Goal: Information Seeking & Learning: Learn about a topic

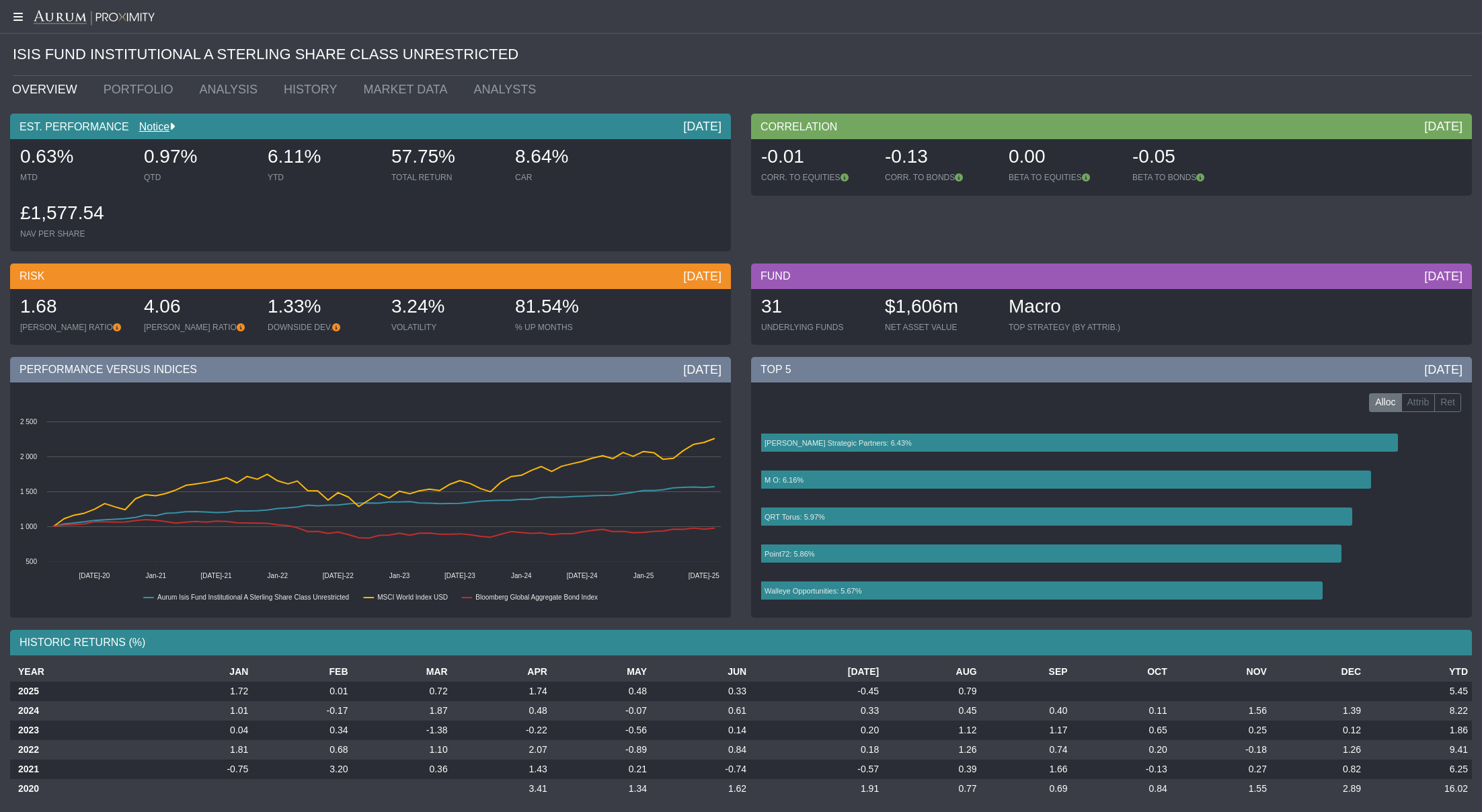
click at [19, 16] on icon at bounding box center [16, 16] width 34 height 10
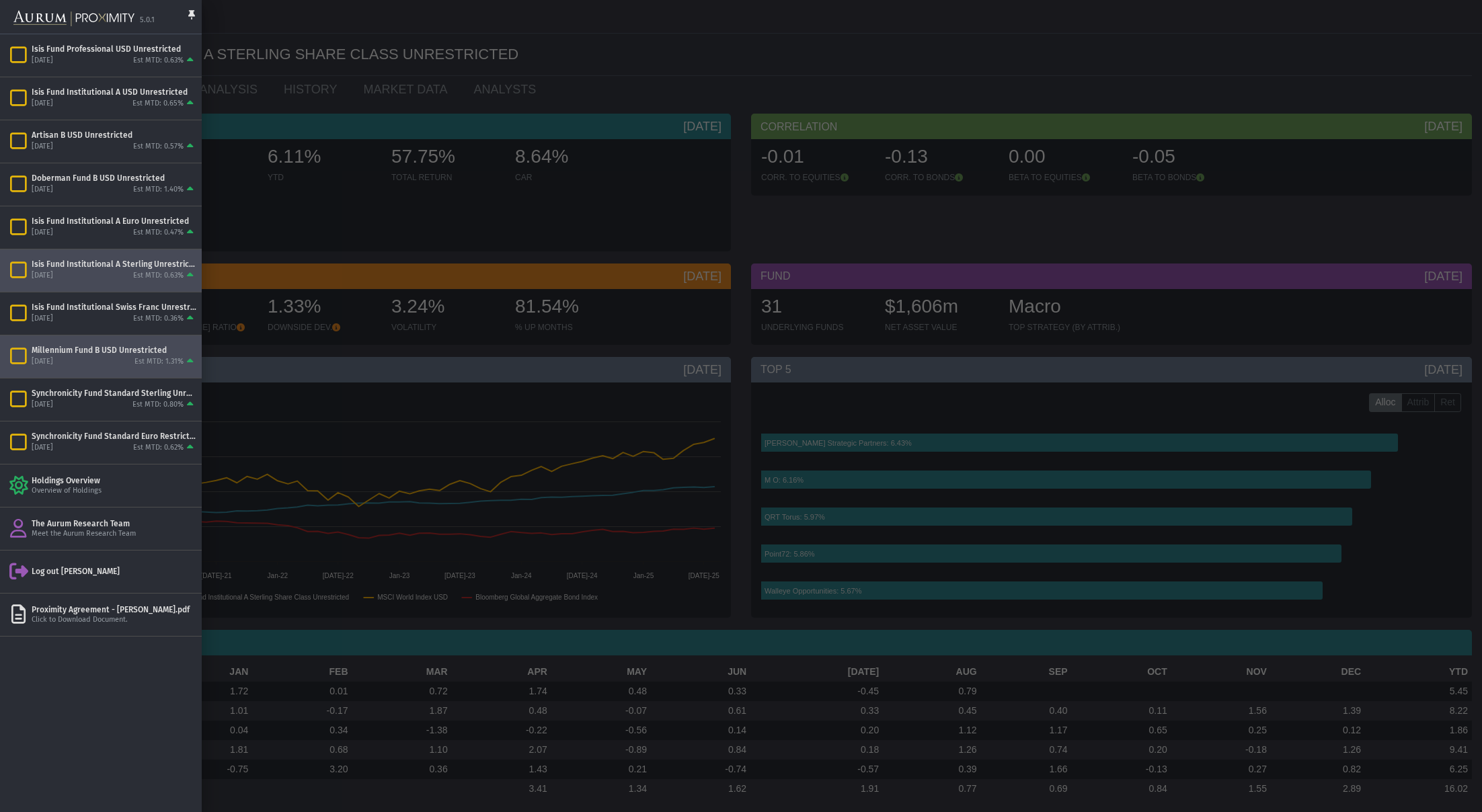
click at [116, 358] on div "[DATE] Est MTD: 1.31%" at bounding box center [113, 362] width 165 height 12
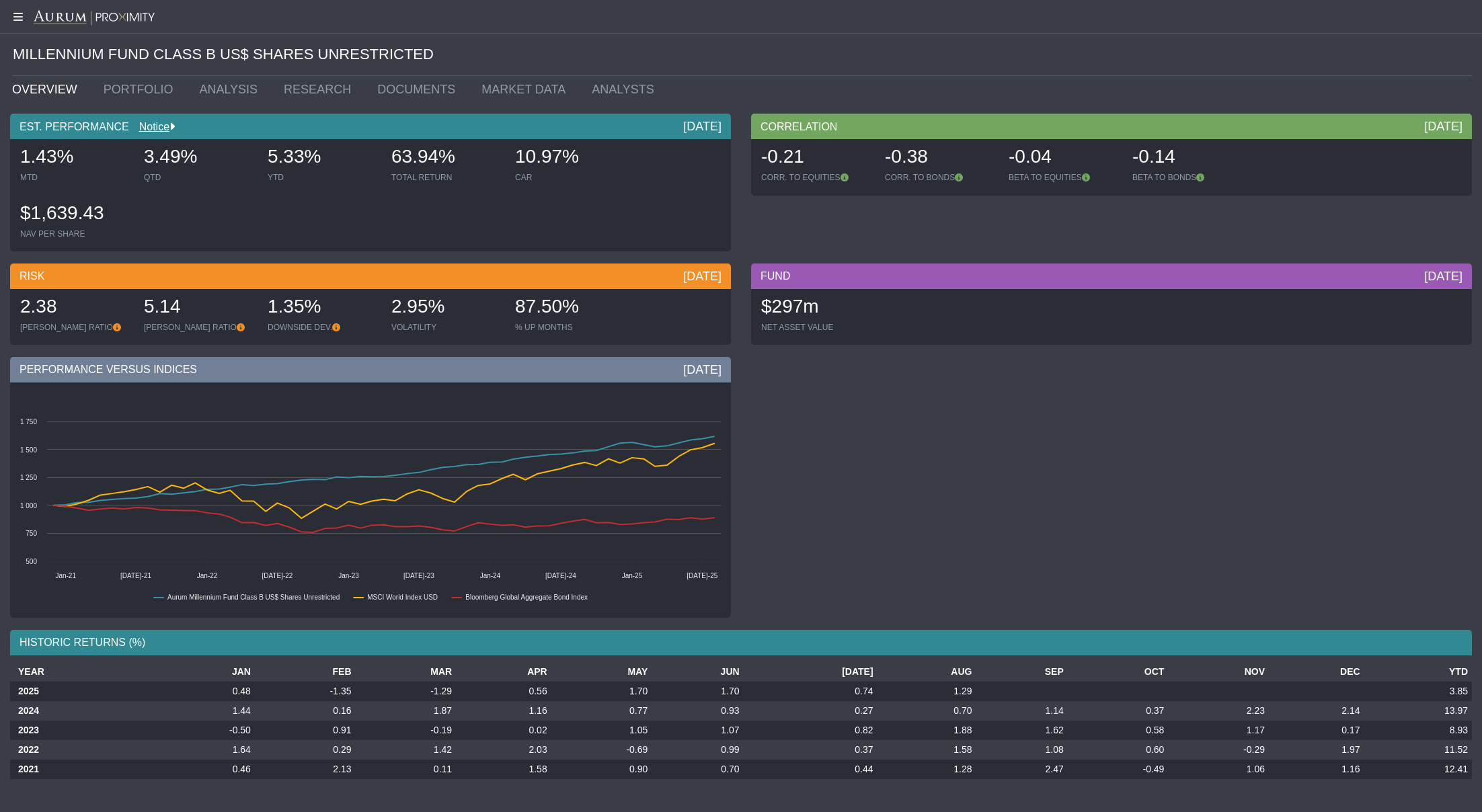
click at [17, 17] on icon at bounding box center [16, 16] width 34 height 10
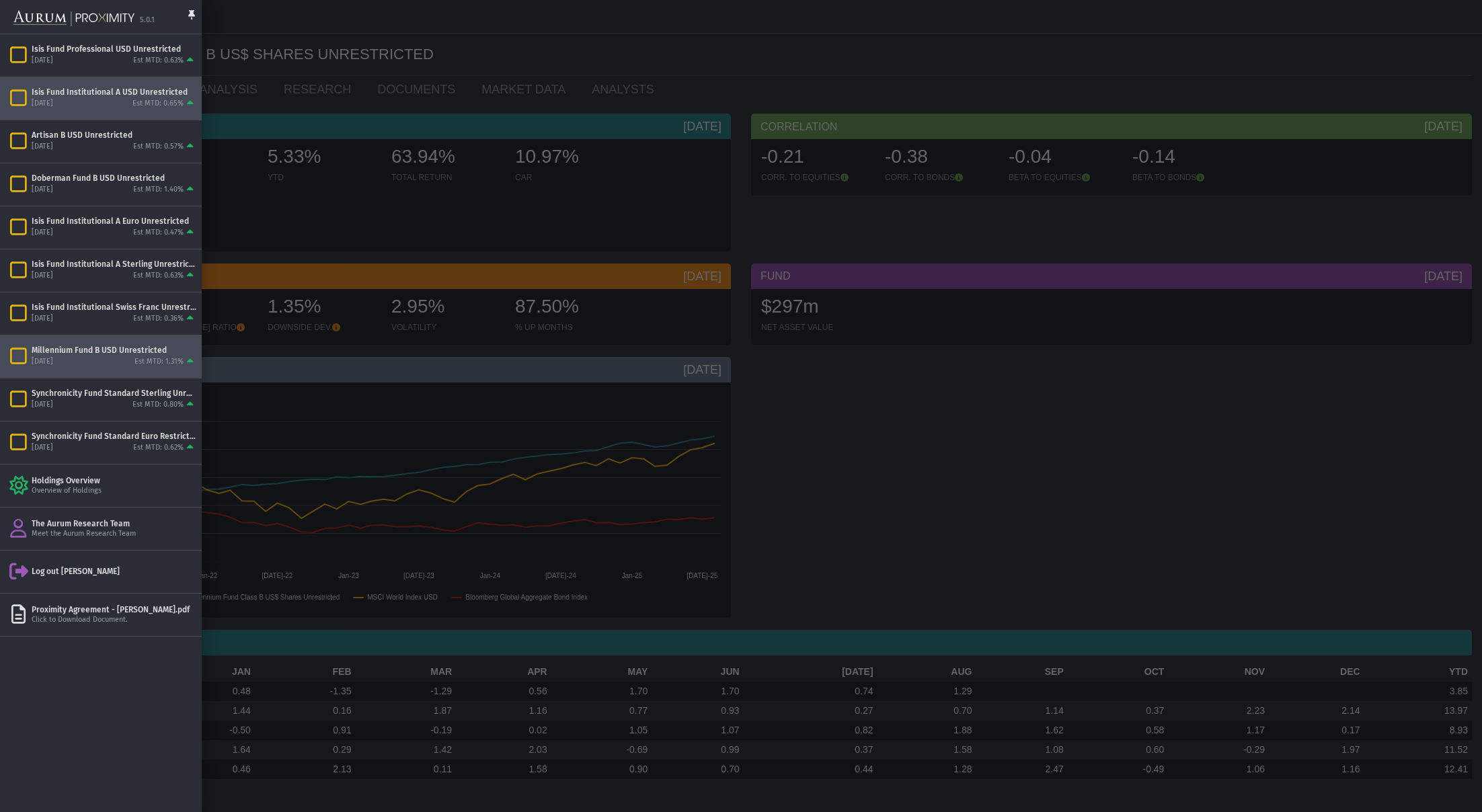
click at [78, 96] on div "Isis Fund Institutional A USD Unrestricted" at bounding box center [113, 92] width 165 height 10
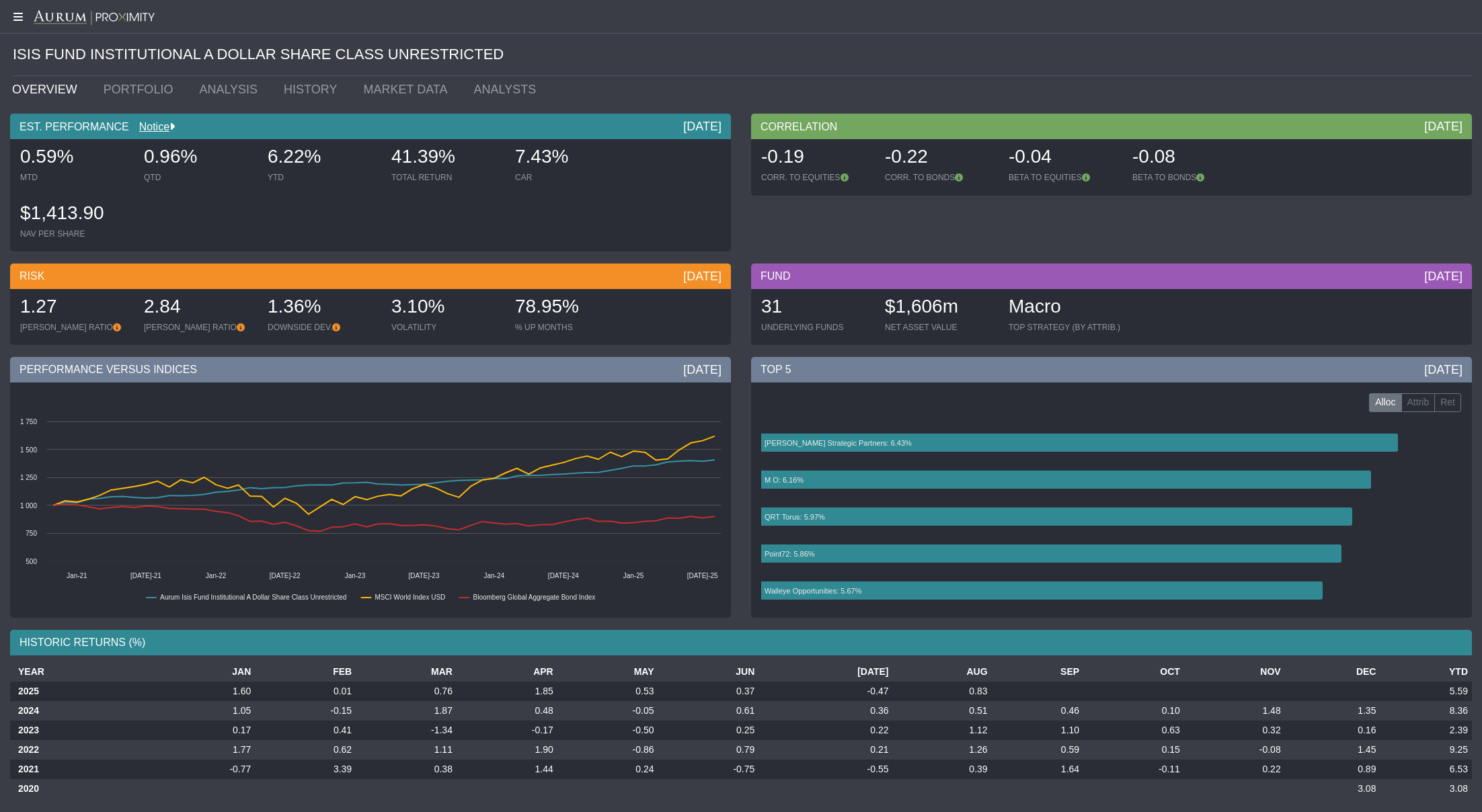
click at [16, 16] on icon at bounding box center [16, 16] width 34 height 10
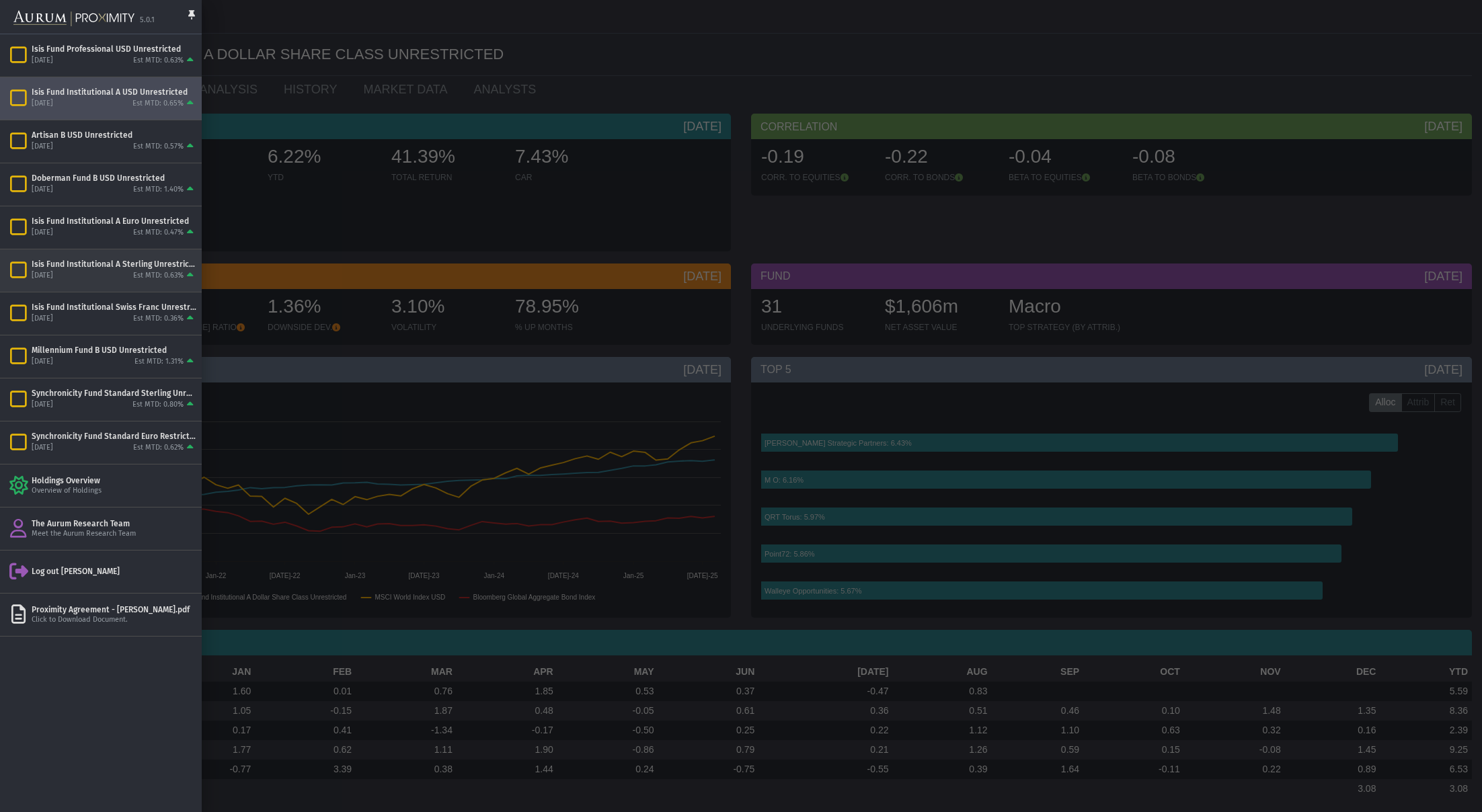
click at [133, 272] on div "Est MTD: 0.63%" at bounding box center [159, 276] width 50 height 10
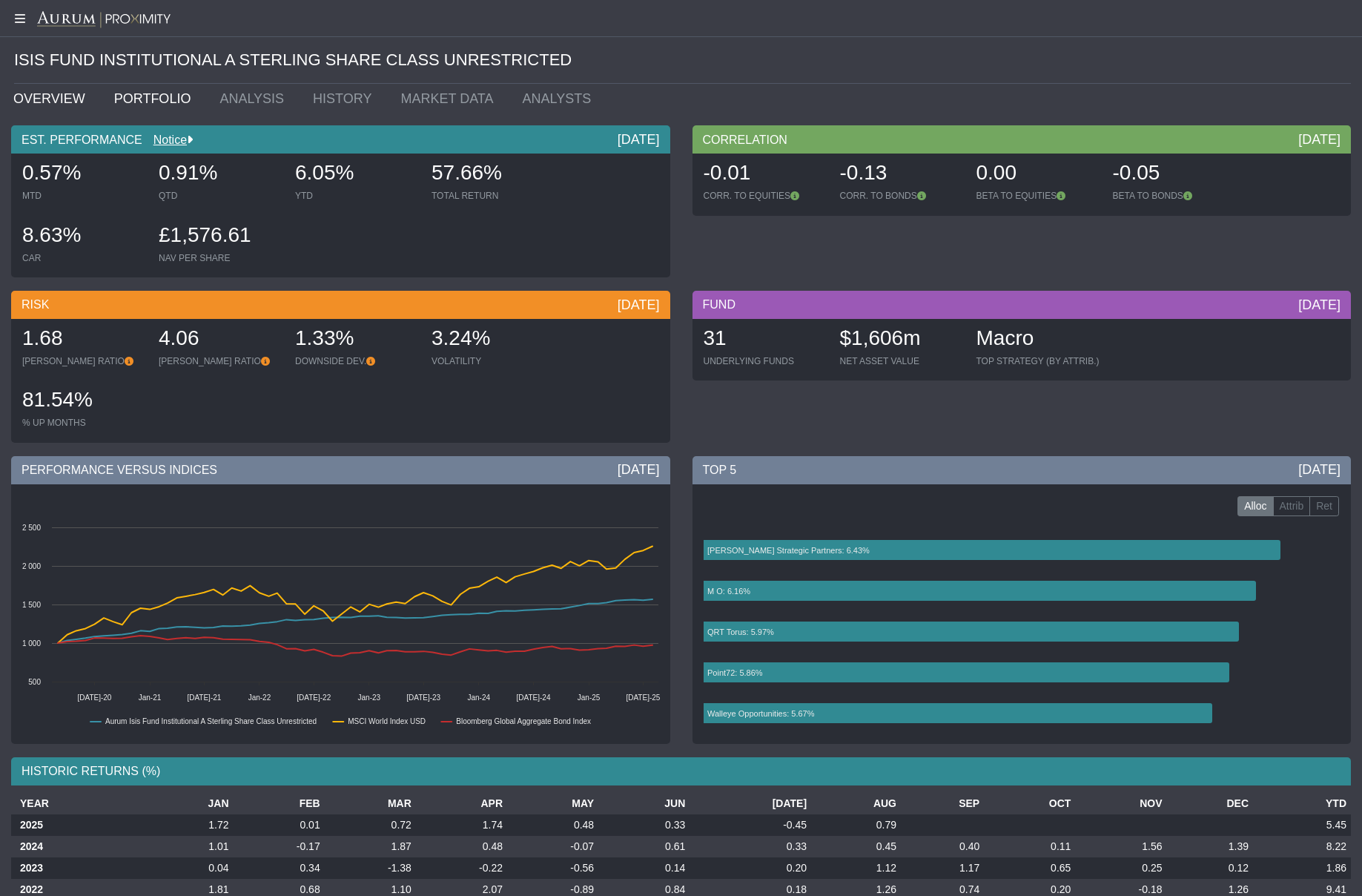
click at [140, 95] on link "PORTFOLIO" at bounding box center [156, 98] width 106 height 30
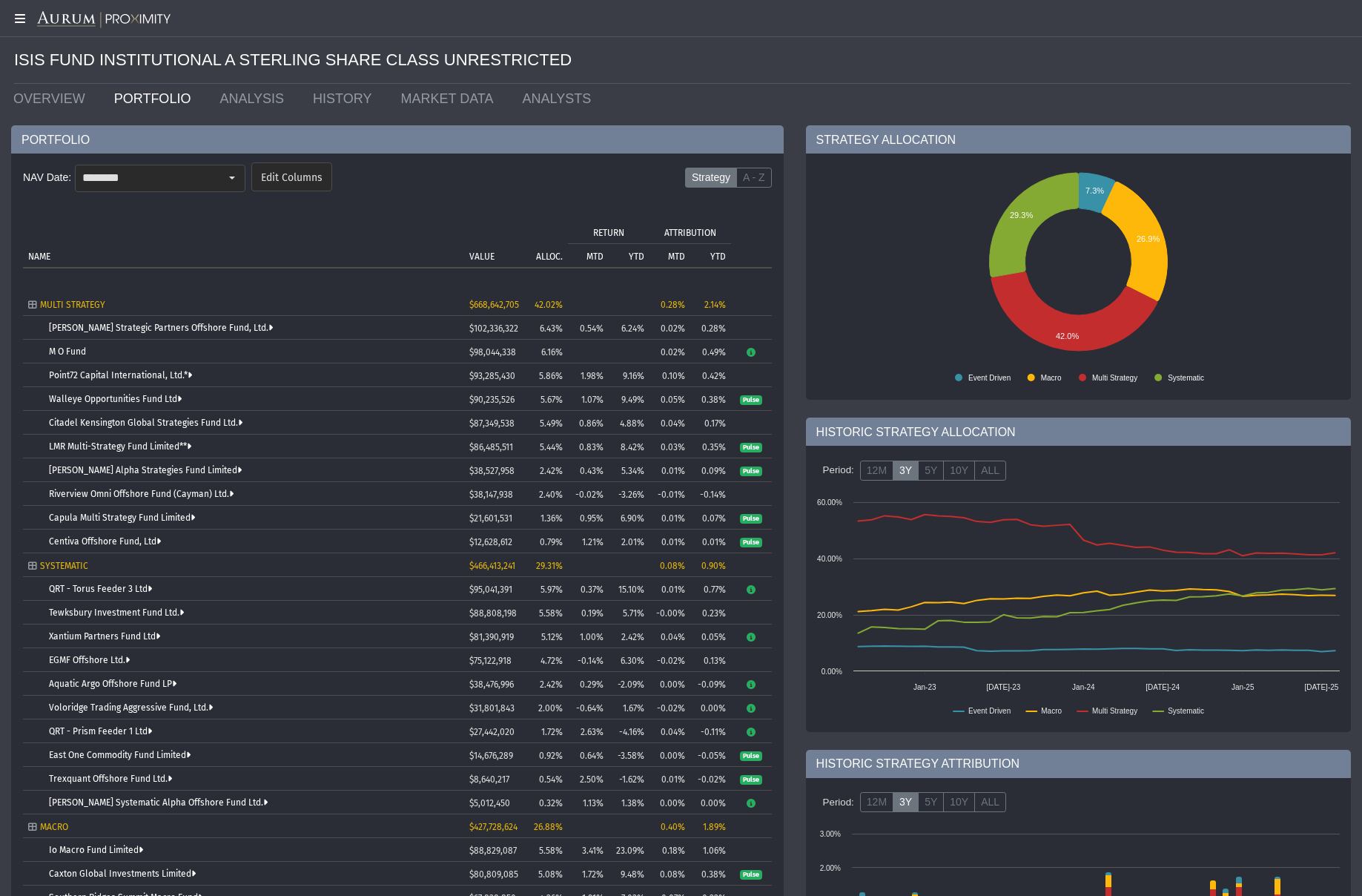
click at [18, 18] on icon at bounding box center [18, 18] width 37 height 11
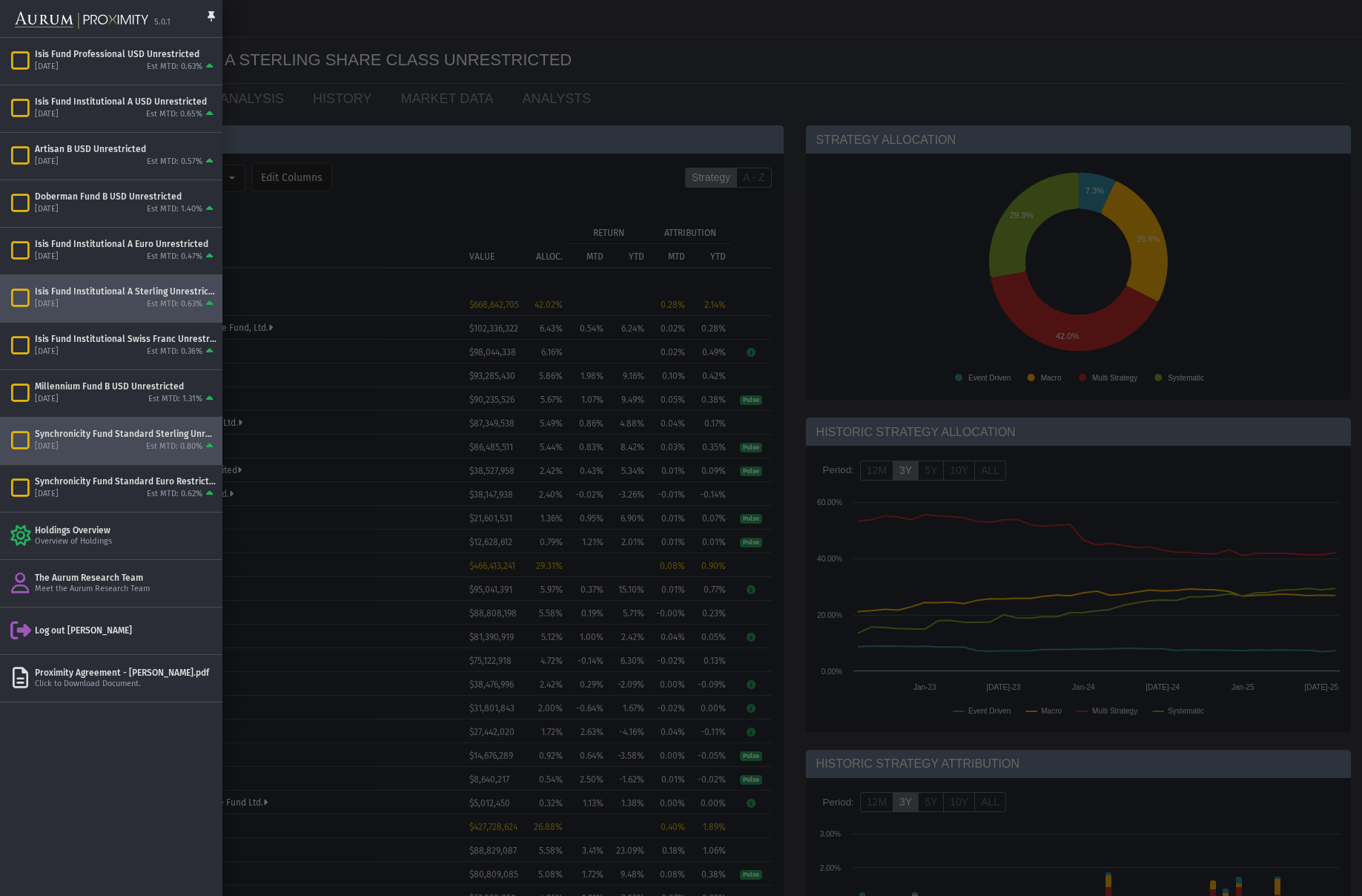
click at [113, 437] on div "Synchronicity Fund Standard Sterling Unrestricted" at bounding box center [125, 434] width 181 height 11
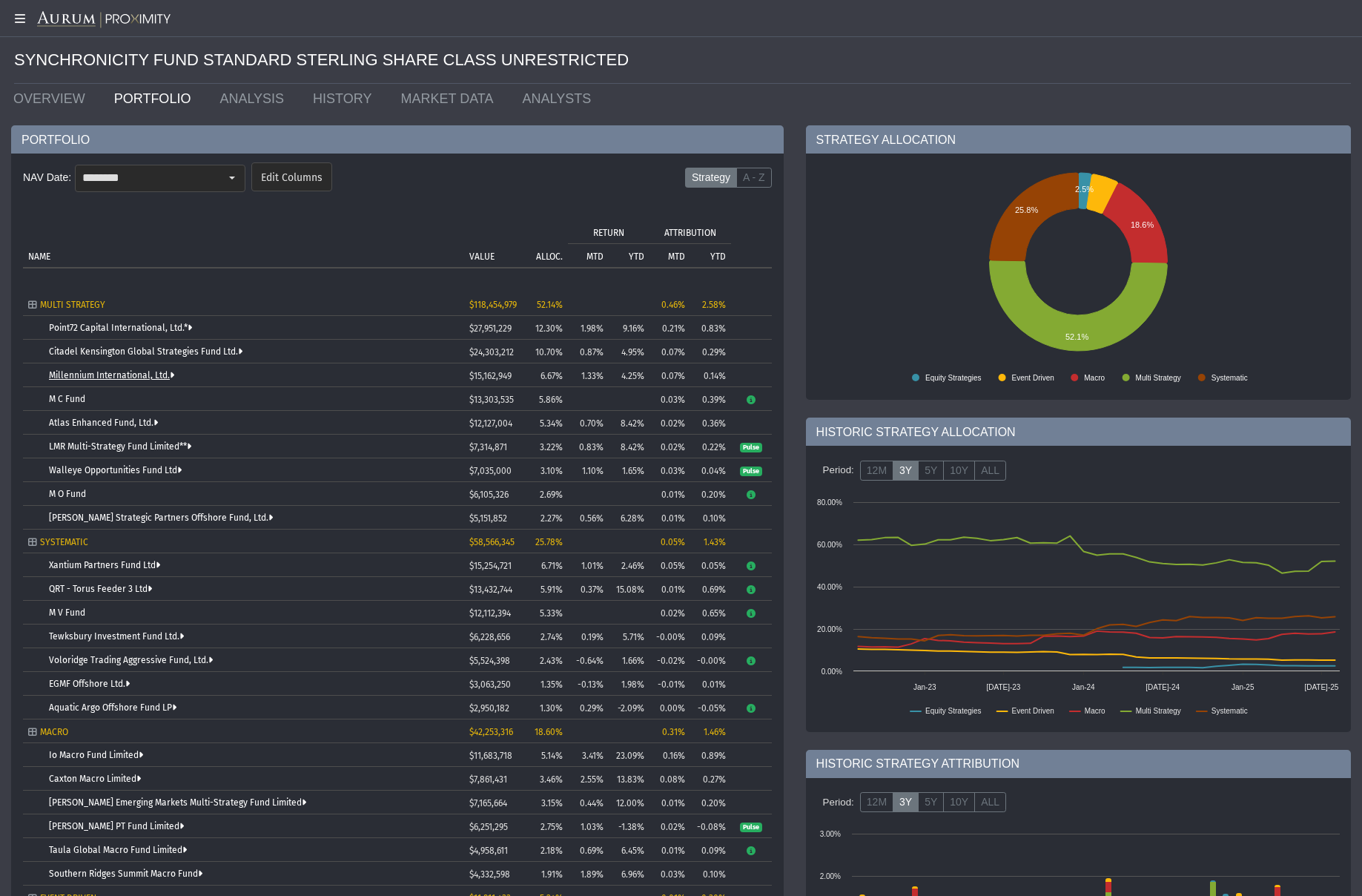
click at [84, 372] on link "Millennium International, Ltd." at bounding box center [111, 374] width 125 height 11
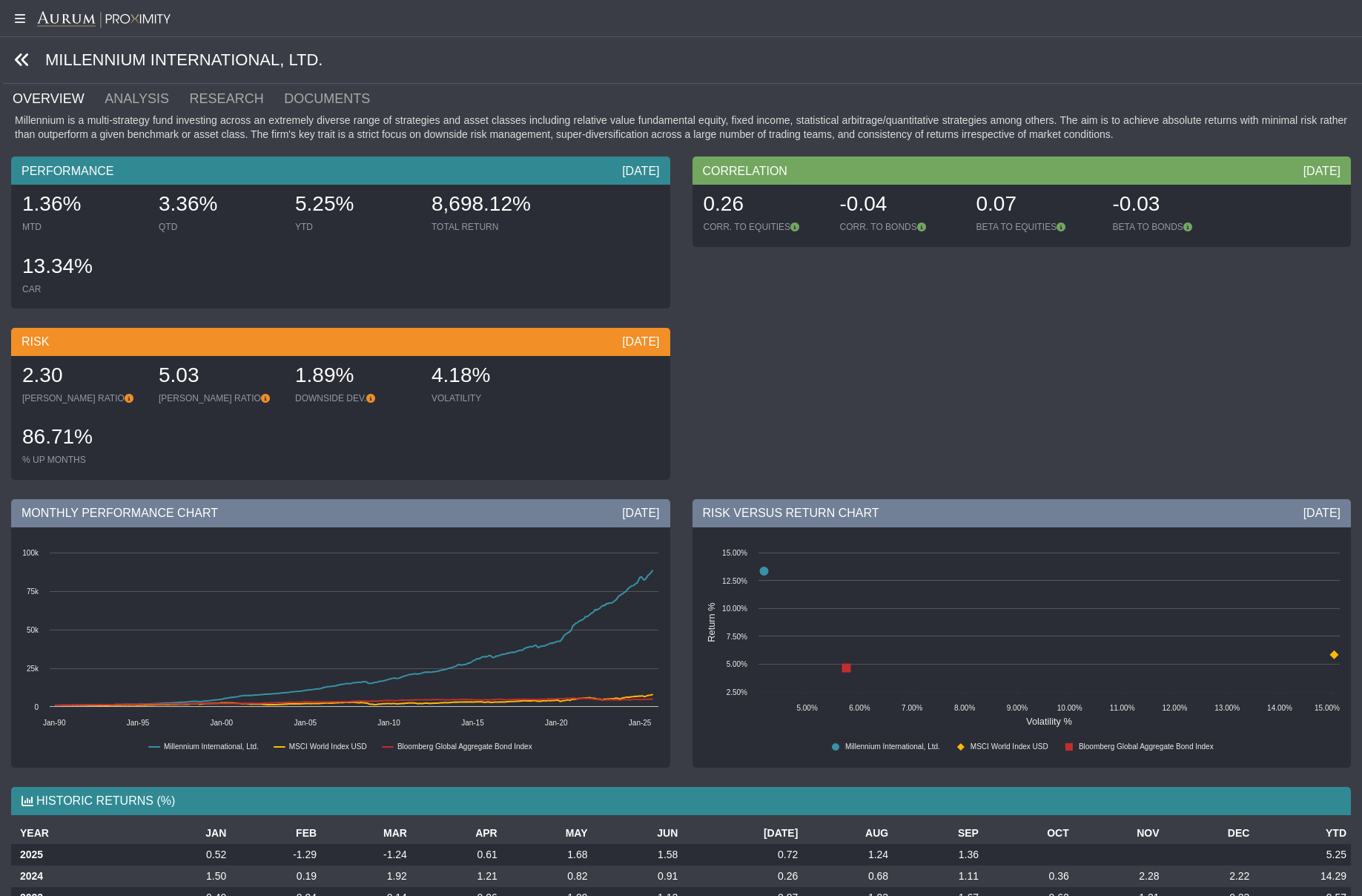
click at [26, 57] on icon at bounding box center [22, 59] width 16 height 16
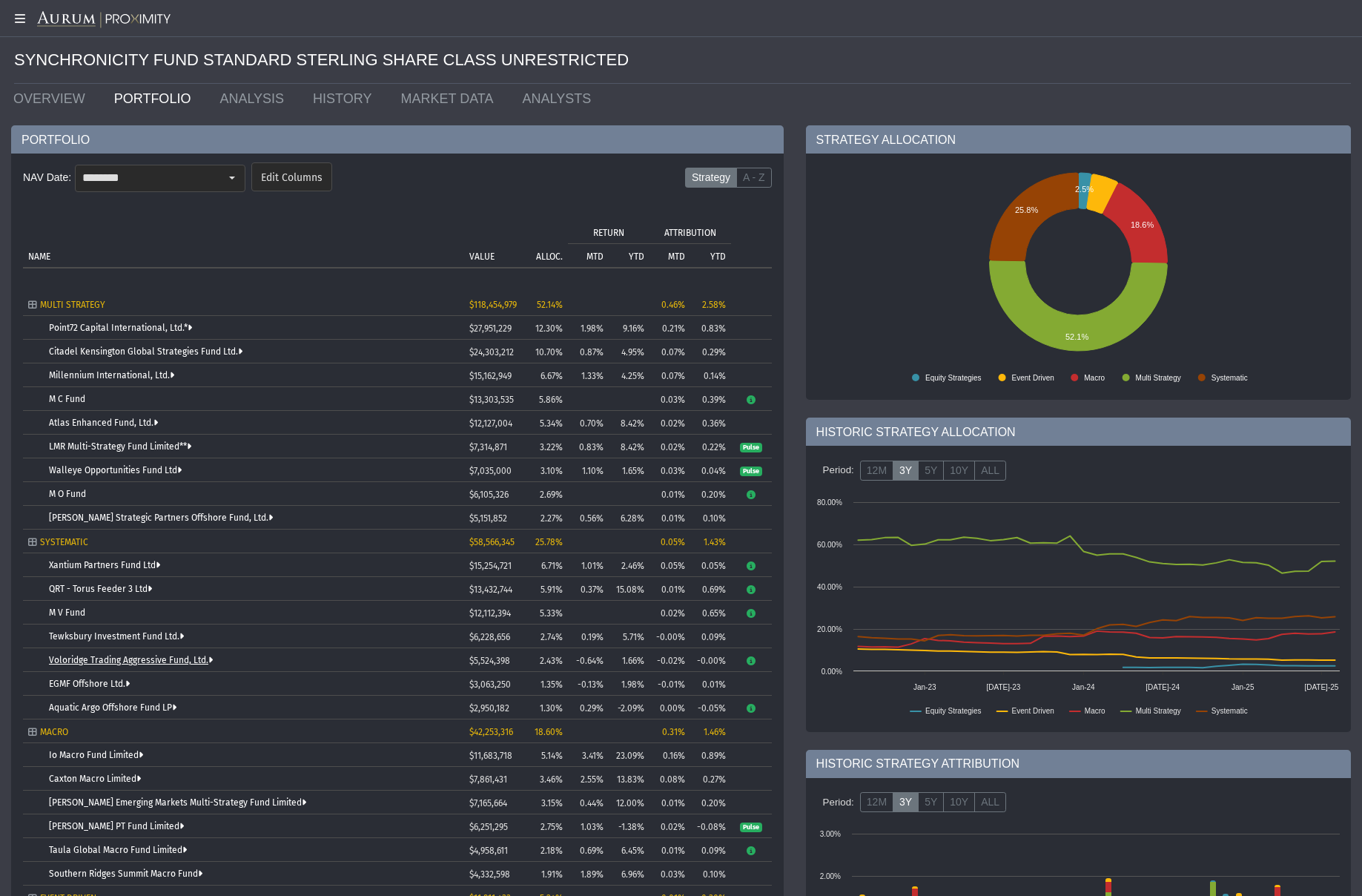
click at [95, 659] on link "Voloridge Trading Aggressive Fund, Ltd." at bounding box center [131, 659] width 164 height 11
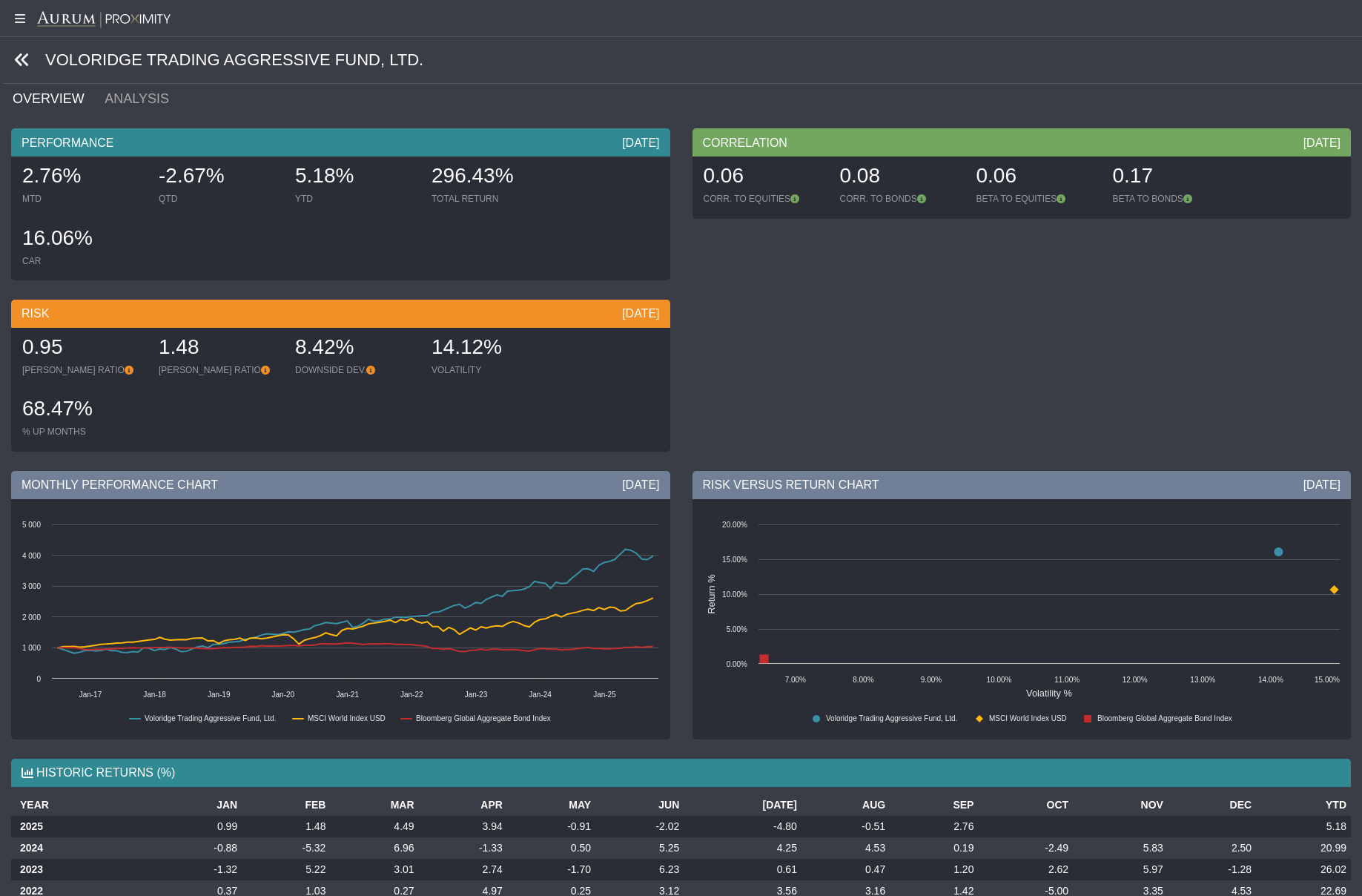
click at [23, 57] on icon at bounding box center [22, 59] width 16 height 16
